Goal: Book appointment/travel/reservation

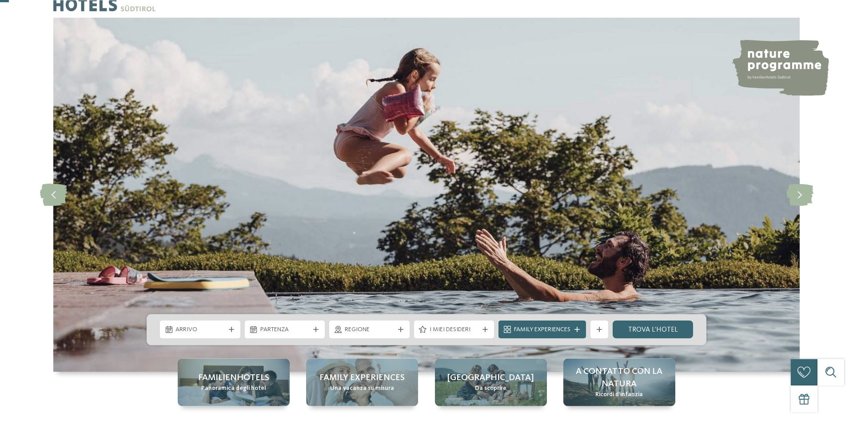
scroll to position [45, 0]
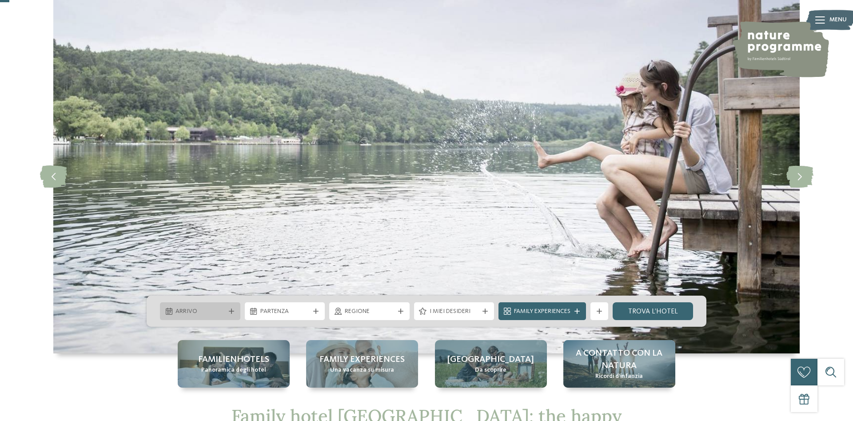
click at [219, 306] on div "Arrivo" at bounding box center [200, 311] width 80 height 18
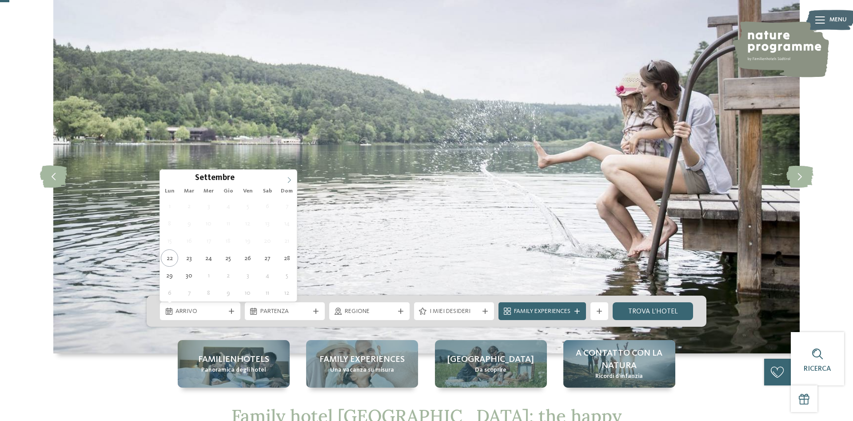
click at [290, 176] on span at bounding box center [289, 177] width 15 height 15
type input "****"
click at [290, 176] on span at bounding box center [289, 177] width 15 height 15
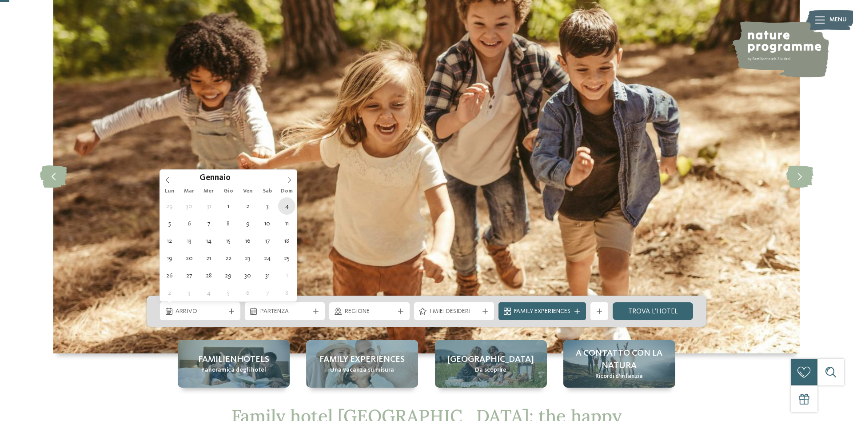
type div "[DATE]"
type input "****"
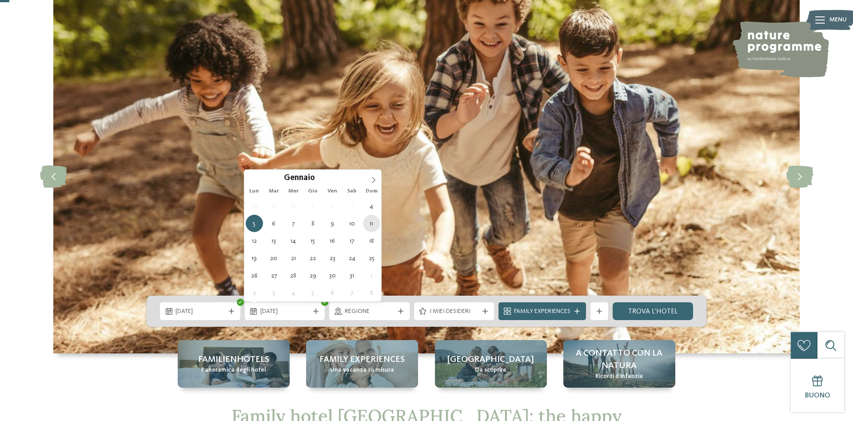
type div "[DATE]"
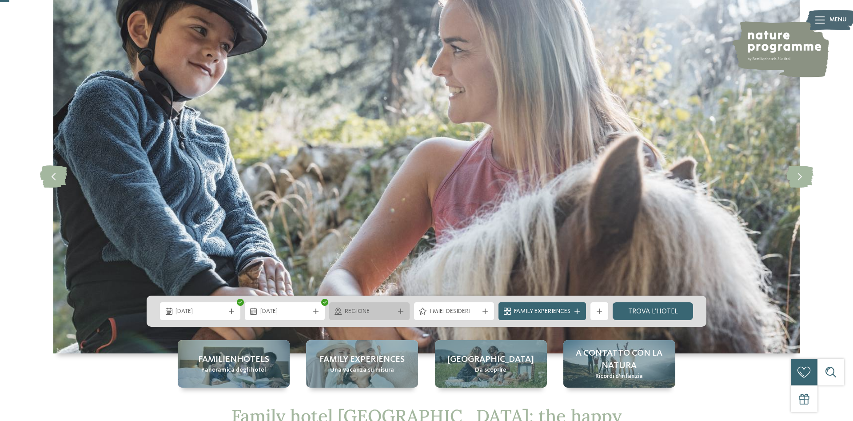
click at [353, 304] on div "Regione" at bounding box center [369, 311] width 80 height 18
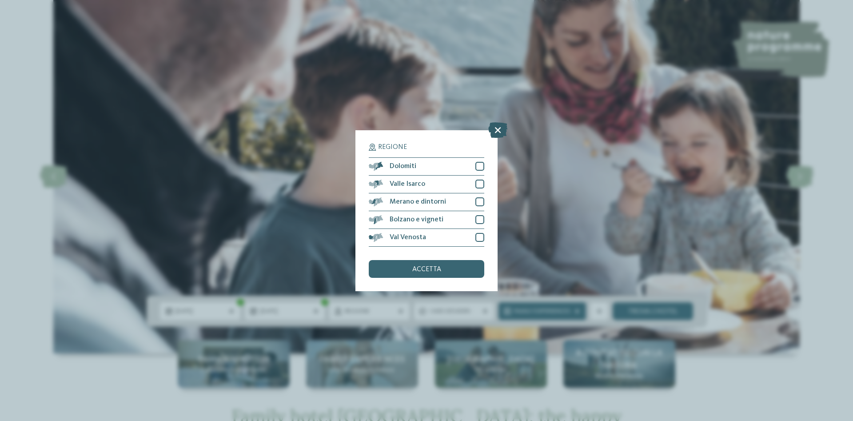
click at [502, 124] on icon at bounding box center [497, 130] width 19 height 16
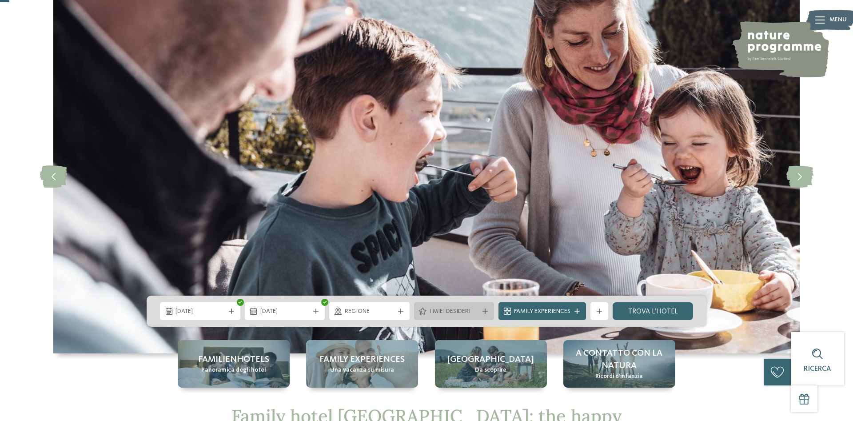
click at [483, 310] on icon at bounding box center [484, 310] width 5 height 5
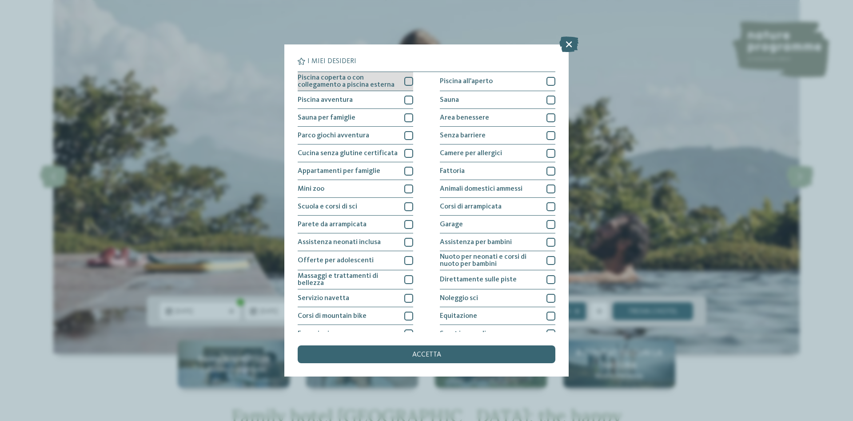
click at [412, 79] on div at bounding box center [408, 81] width 9 height 9
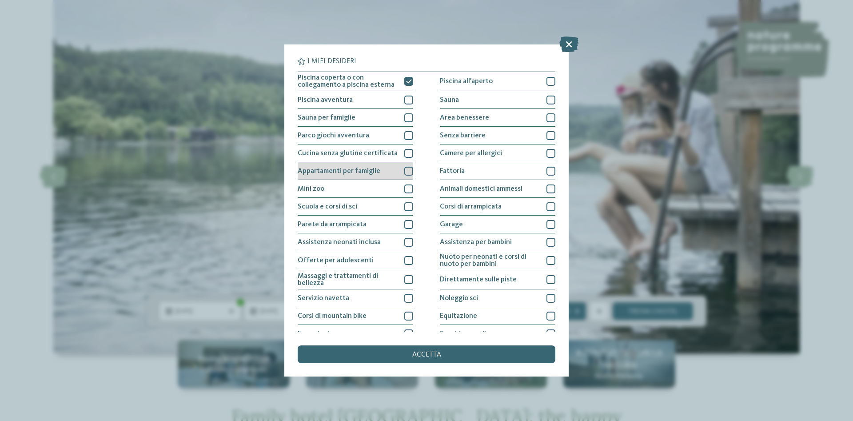
click at [409, 165] on div "Appartamenti per famiglie" at bounding box center [355, 171] width 115 height 18
click at [406, 208] on div at bounding box center [408, 206] width 9 height 9
click at [408, 262] on div at bounding box center [408, 260] width 9 height 9
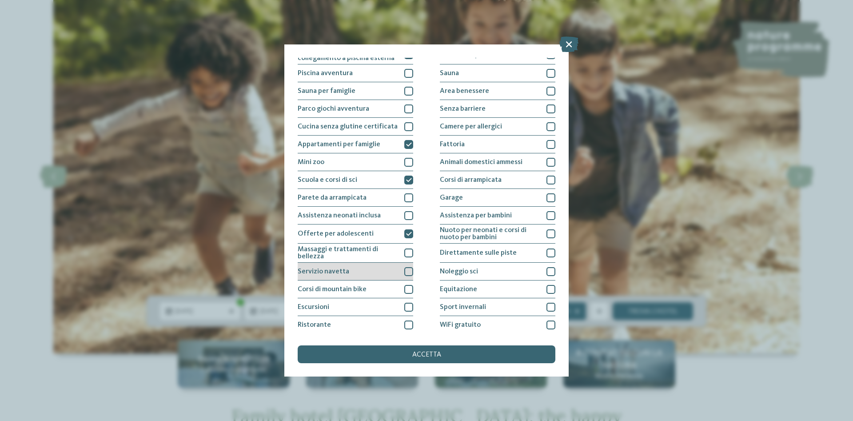
scroll to position [46, 0]
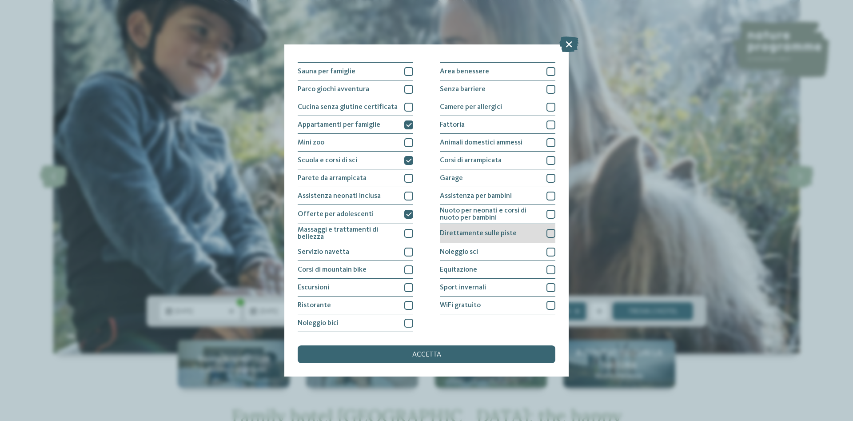
click at [549, 231] on div at bounding box center [550, 233] width 9 height 9
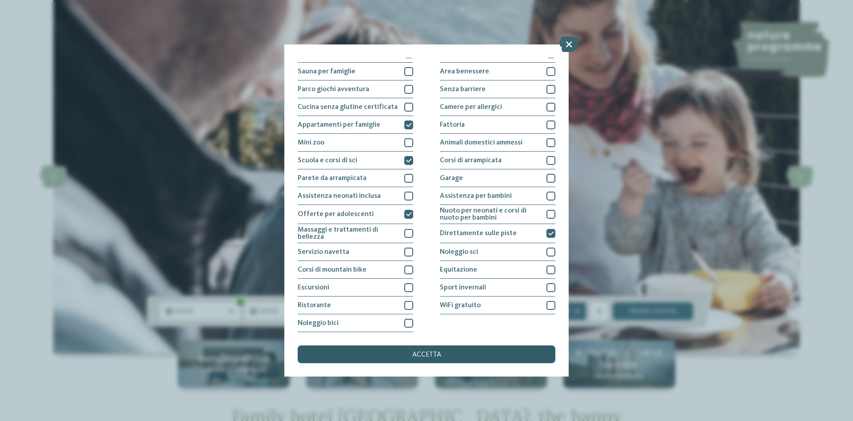
click at [412, 352] on div "accetta" at bounding box center [427, 354] width 258 height 18
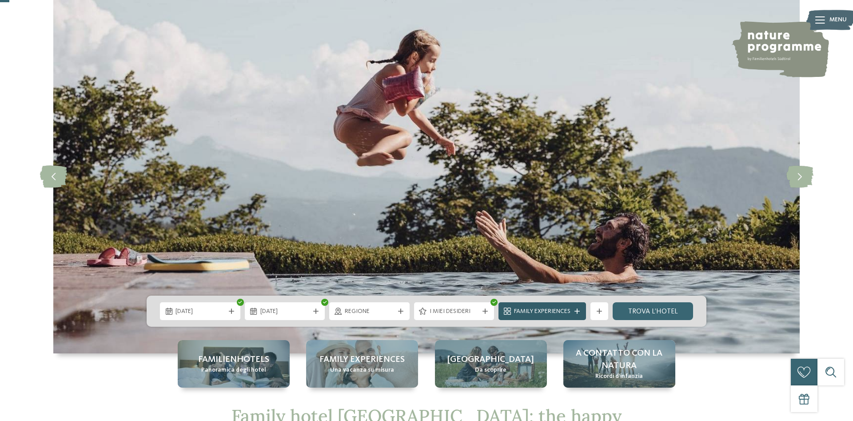
click at [574, 309] on div at bounding box center [577, 310] width 9 height 5
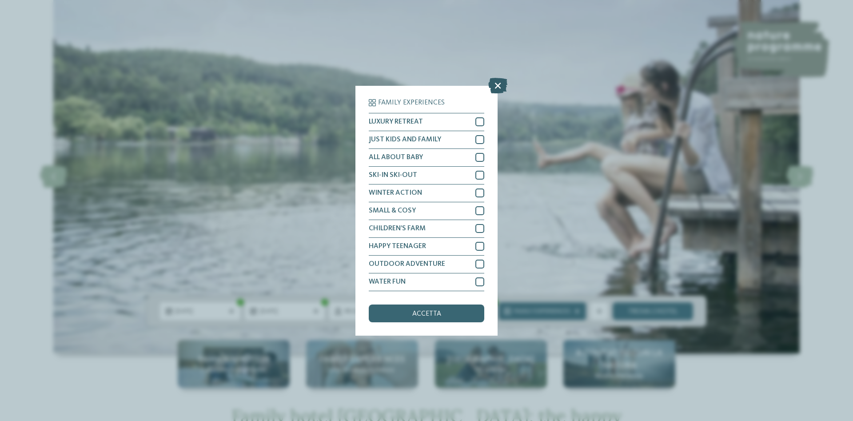
click at [504, 82] on icon at bounding box center [497, 85] width 19 height 16
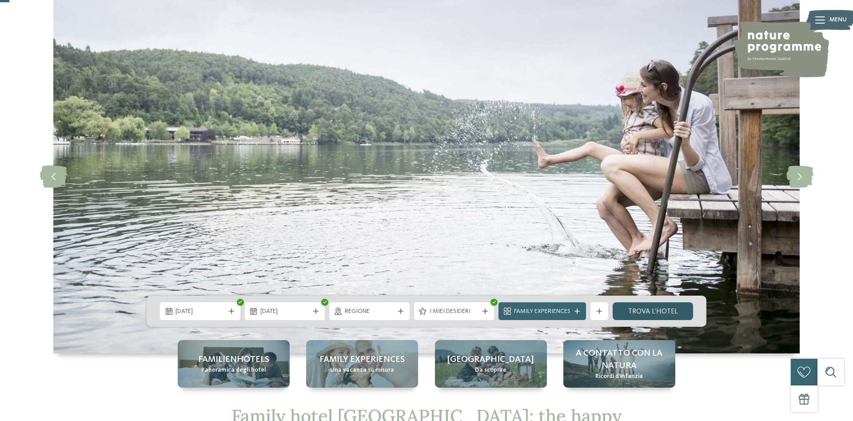
click at [675, 307] on link "trova l’hotel" at bounding box center [653, 311] width 80 height 18
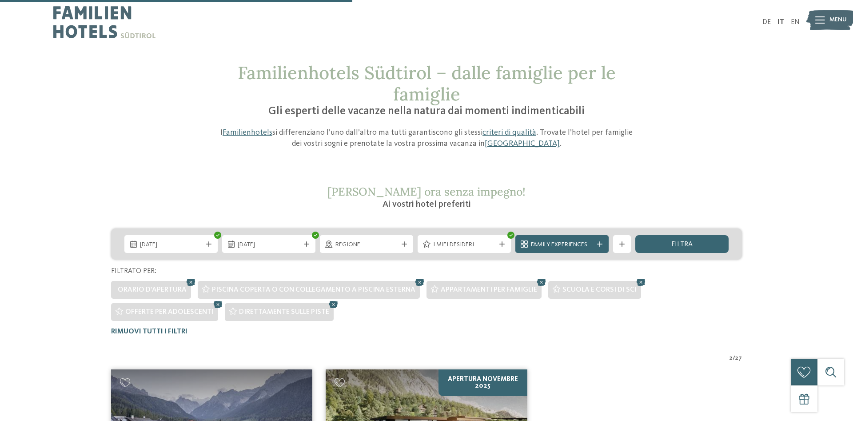
scroll to position [314, 0]
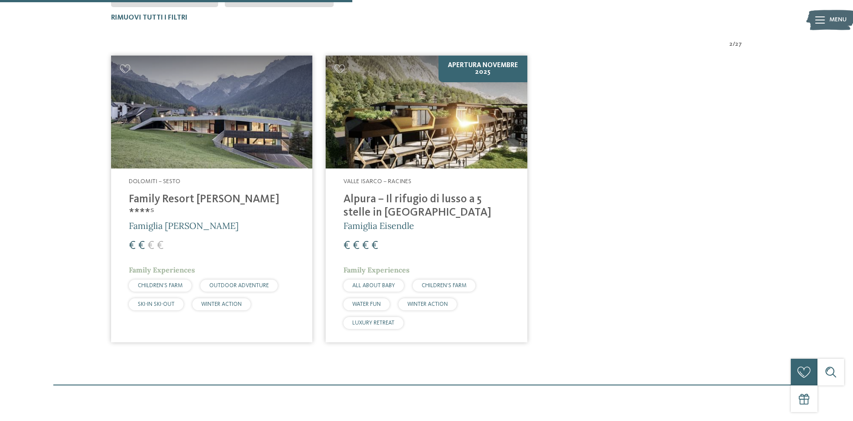
click at [216, 199] on h4 "Family Resort [PERSON_NAME] ****ˢ" at bounding box center [212, 206] width 166 height 27
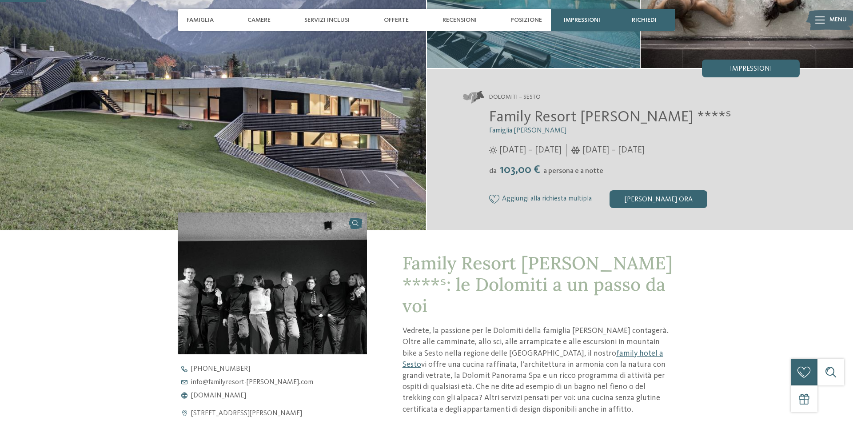
scroll to position [227, 0]
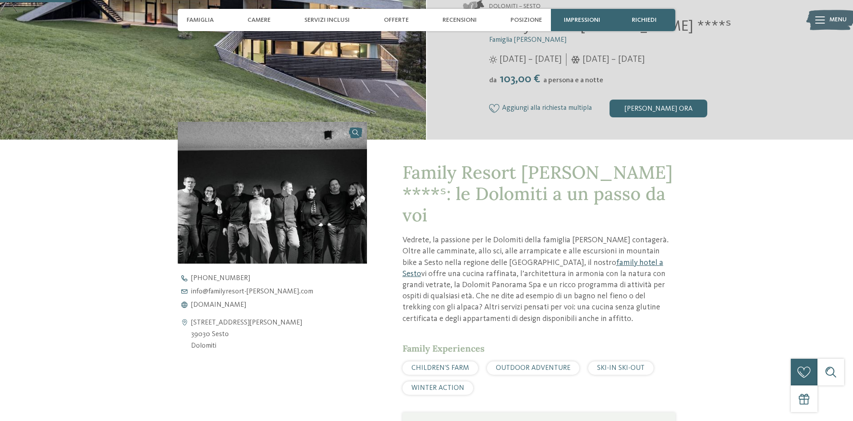
click at [565, 259] on link "family hotel a Sesto" at bounding box center [532, 268] width 261 height 19
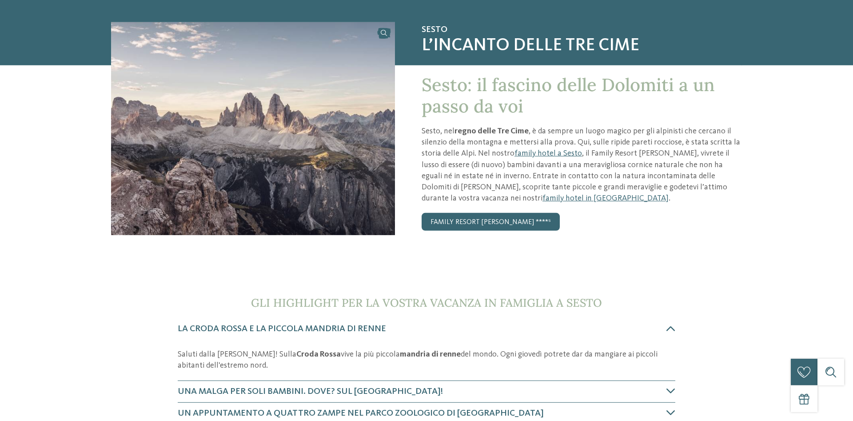
scroll to position [181, 0]
